Goal: Information Seeking & Learning: Learn about a topic

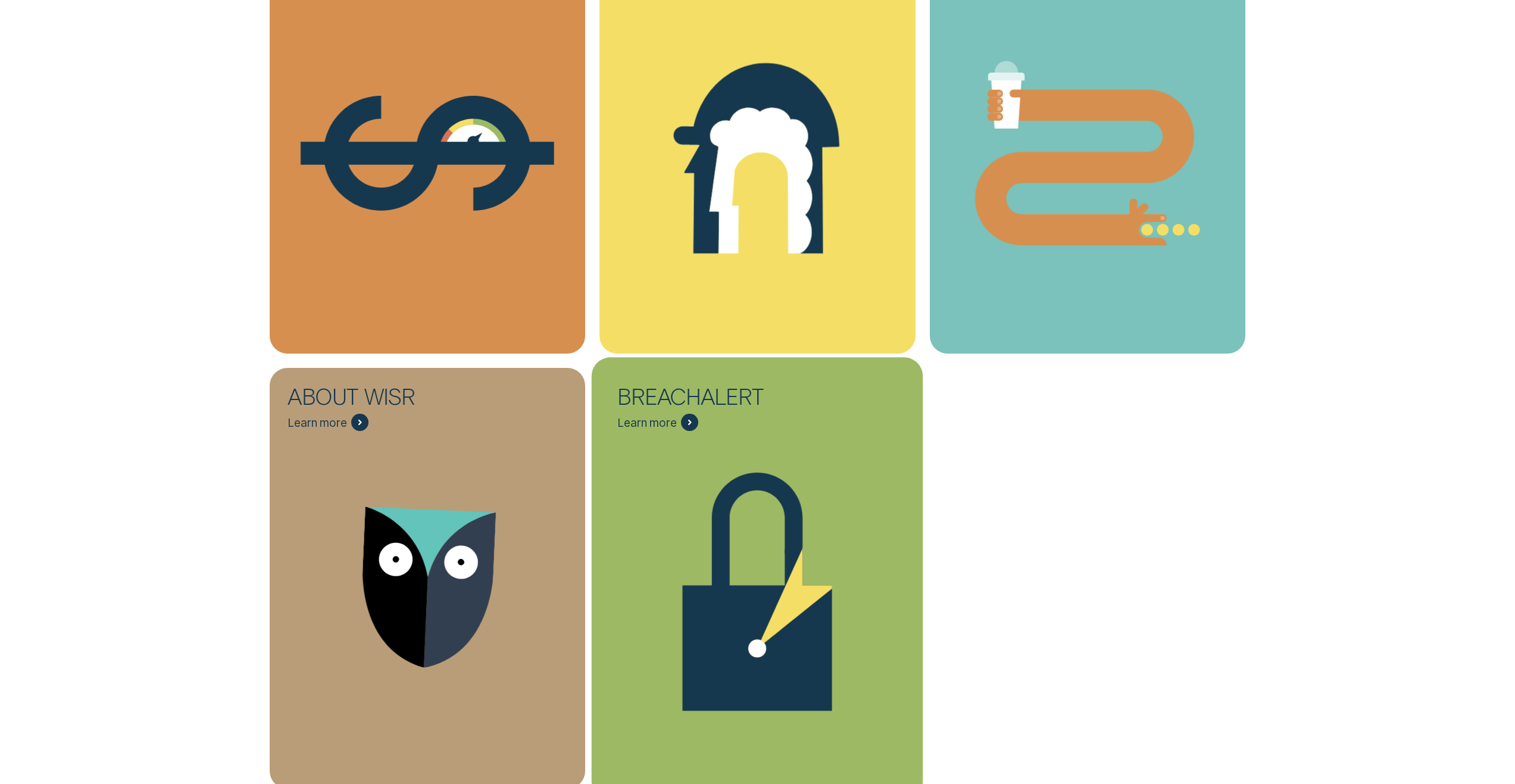
scroll to position [774, 0]
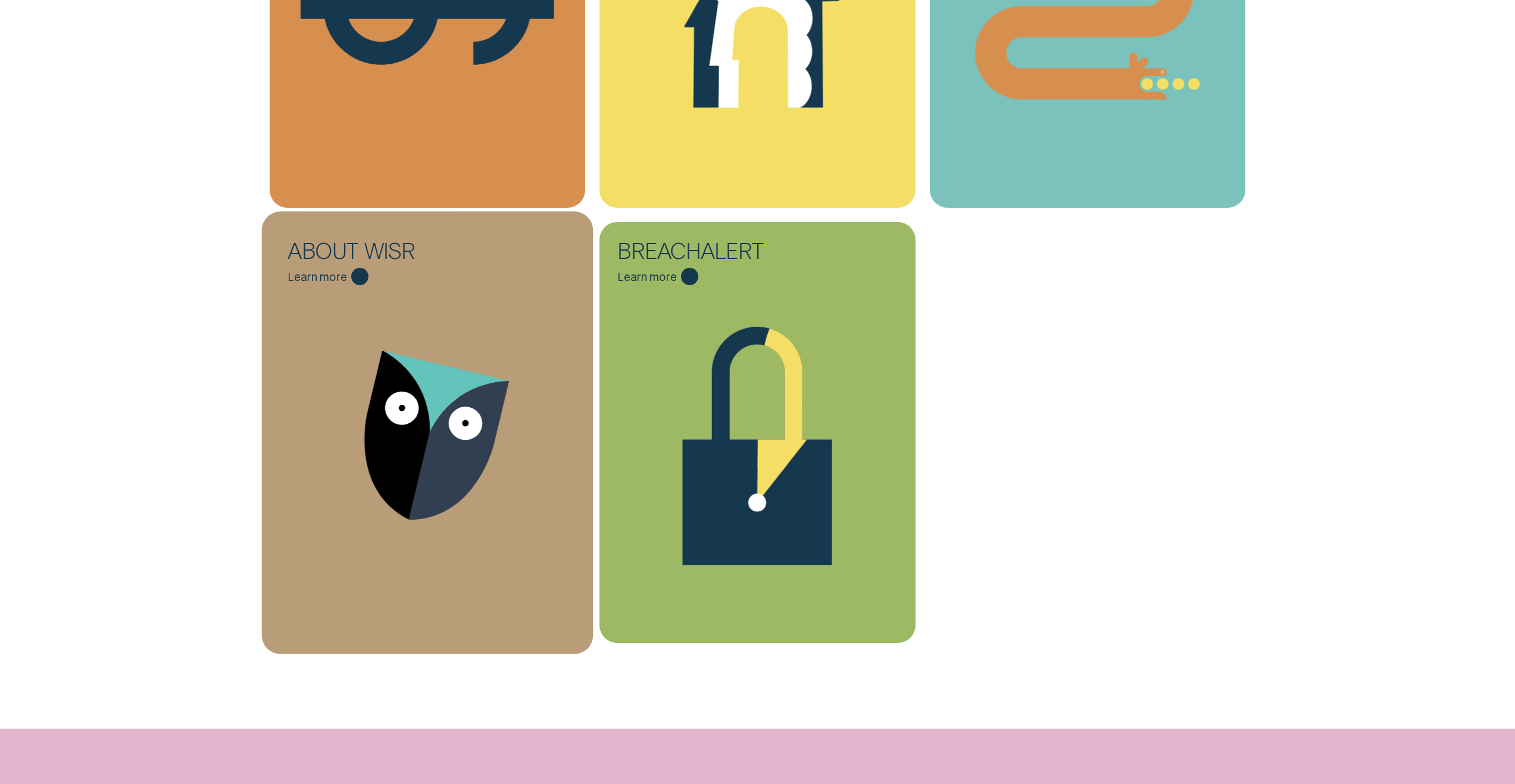
click at [349, 355] on icon "About Wisr - Learn more" at bounding box center [428, 442] width 332 height 251
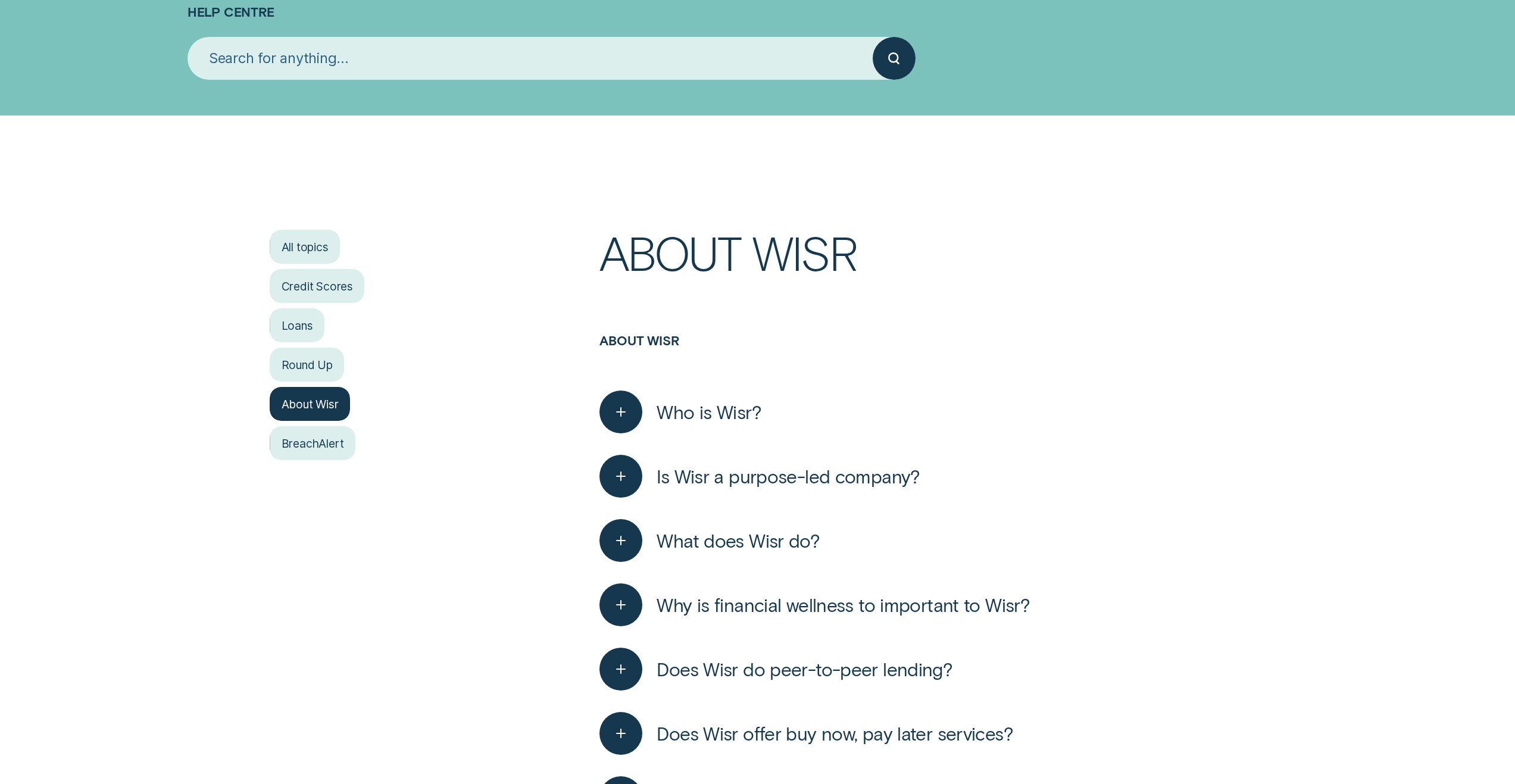
scroll to position [178, 0]
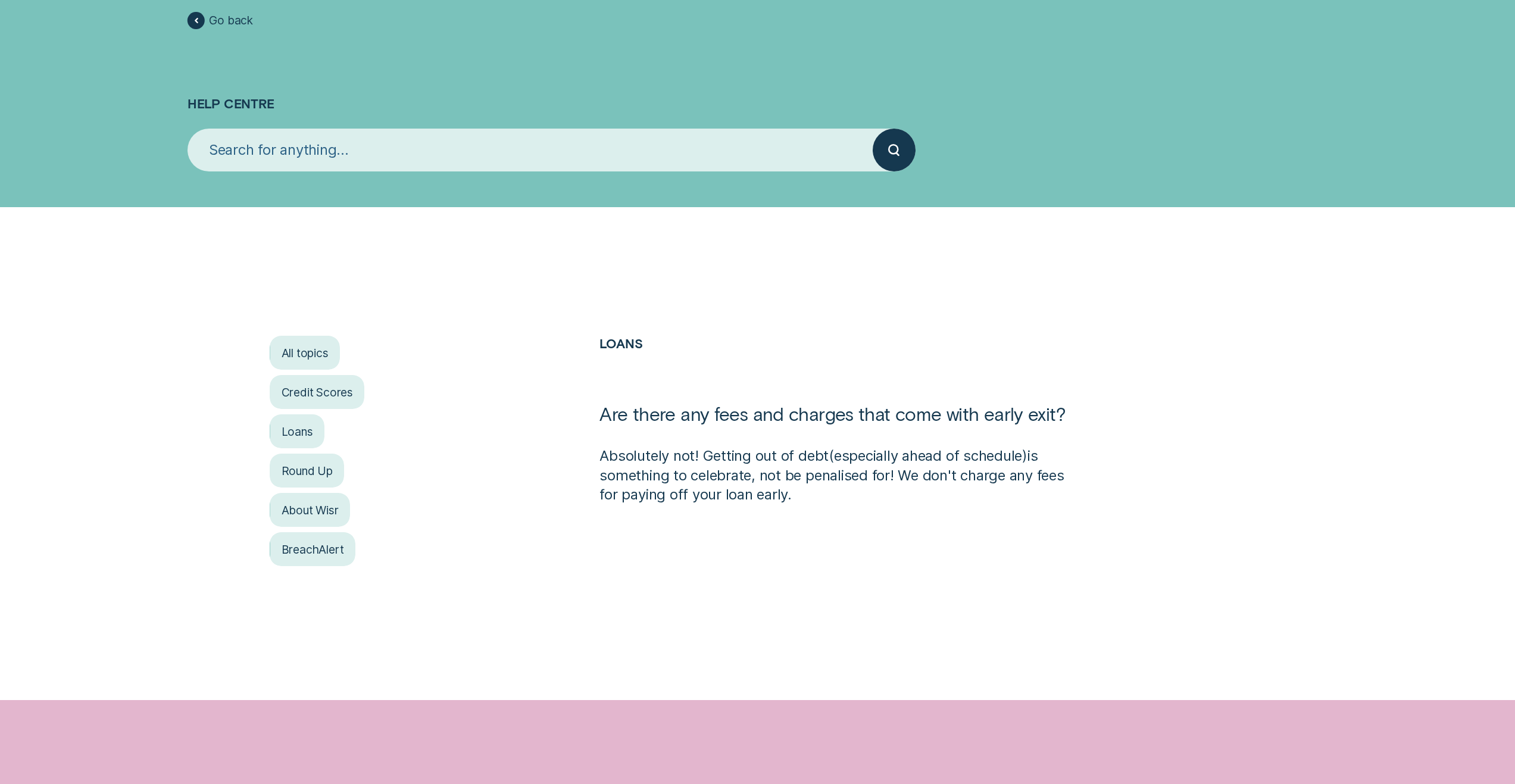
scroll to position [298, 0]
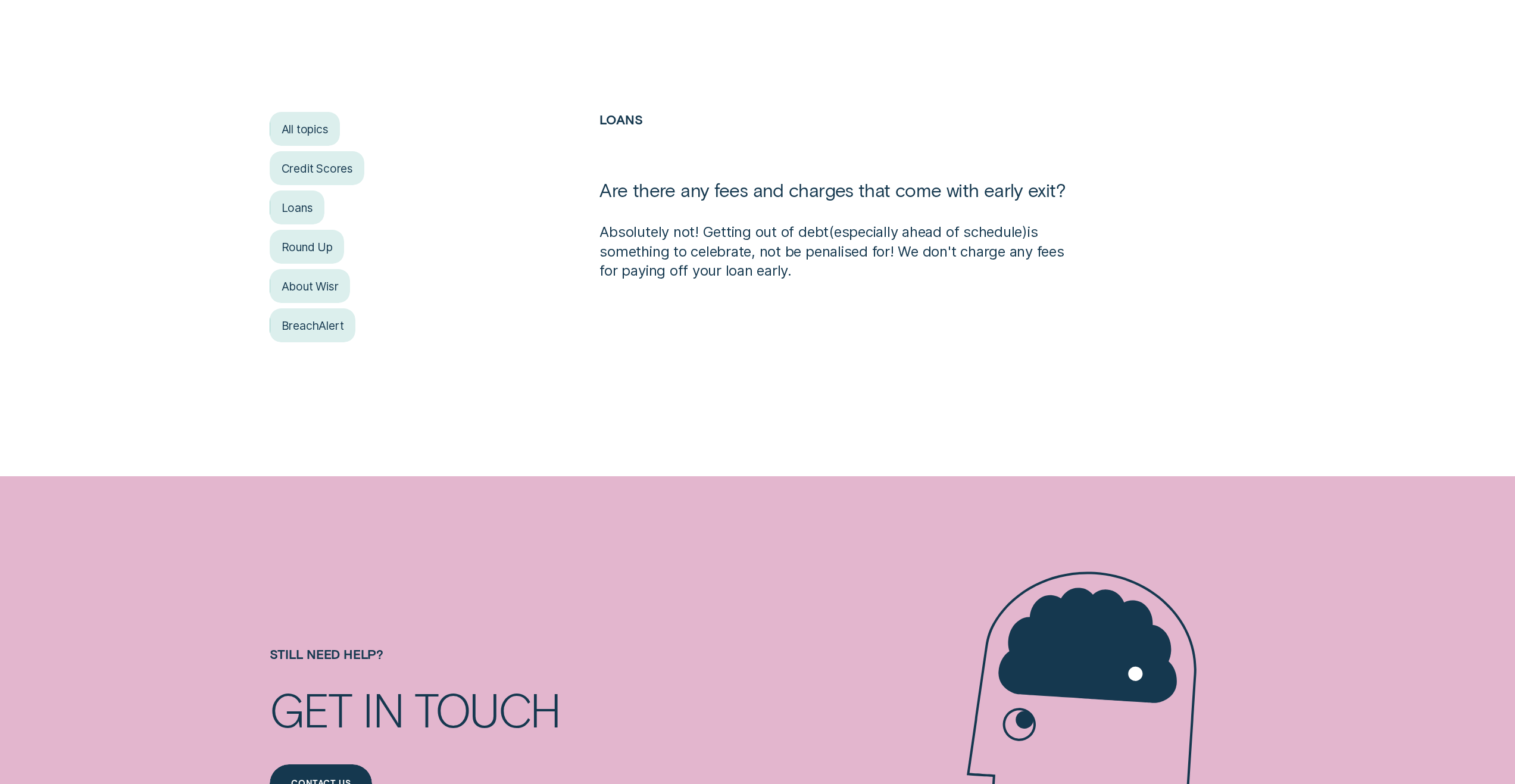
drag, startPoint x: 923, startPoint y: 244, endPoint x: 930, endPoint y: 309, distance: 65.4
click at [932, 309] on div "All topics Credit Scores Loans Round Up About Wisr BreachAlert Loans Are there …" at bounding box center [758, 230] width 1155 height 236
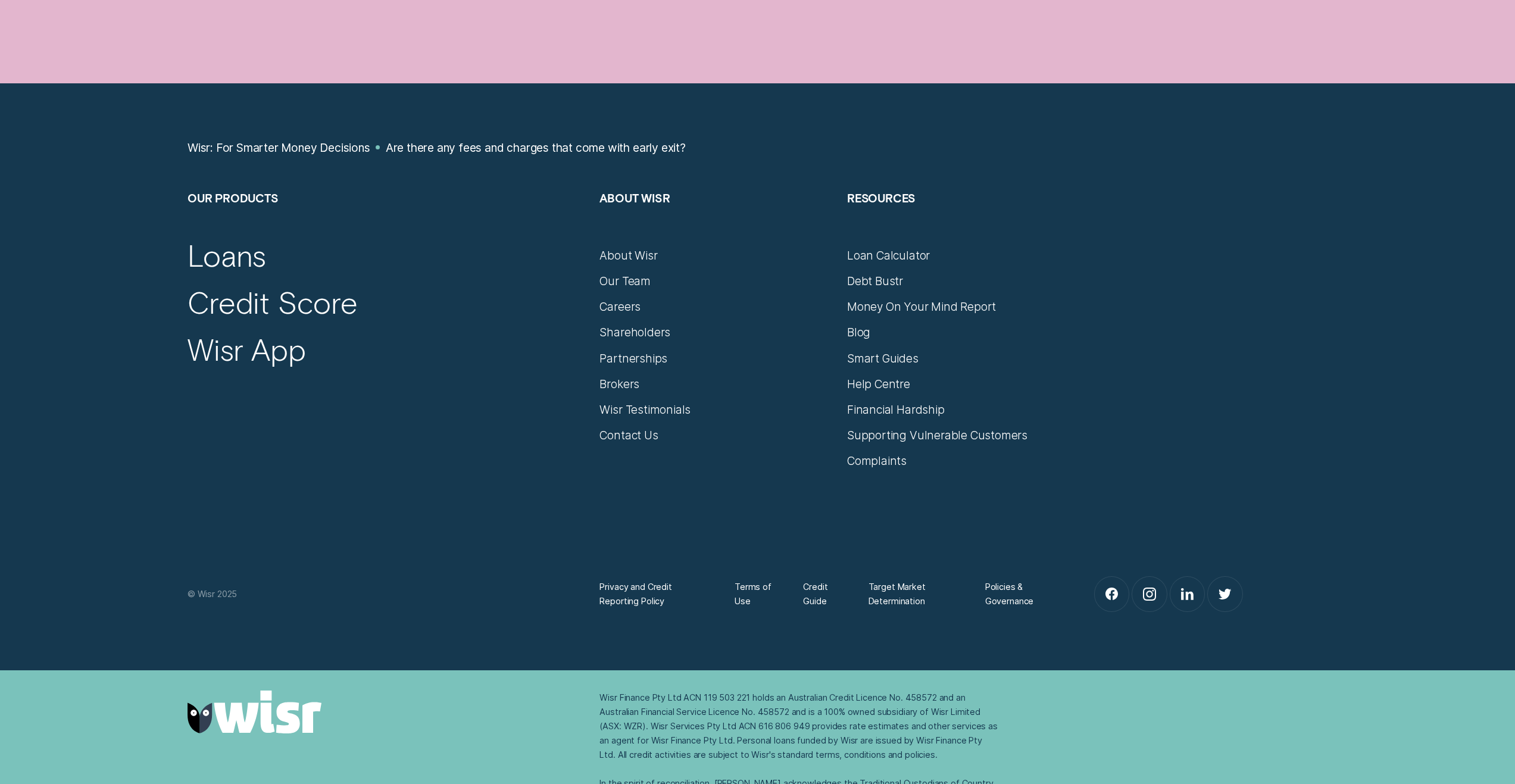
scroll to position [1245, 0]
